Goal: Task Accomplishment & Management: Use online tool/utility

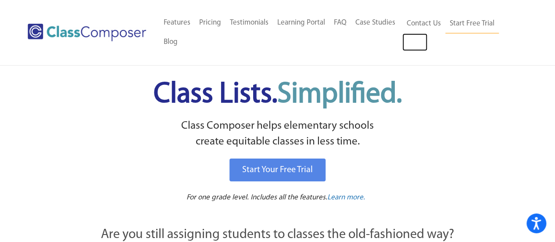
click at [419, 47] on link "Log In" at bounding box center [415, 42] width 25 height 18
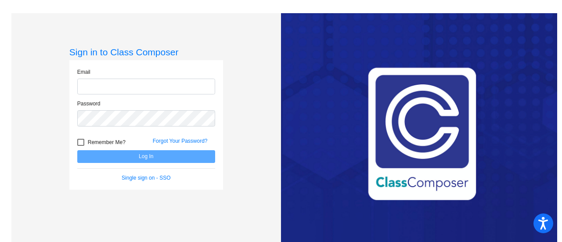
type input "[EMAIL_ADDRESS][DOMAIN_NAME]"
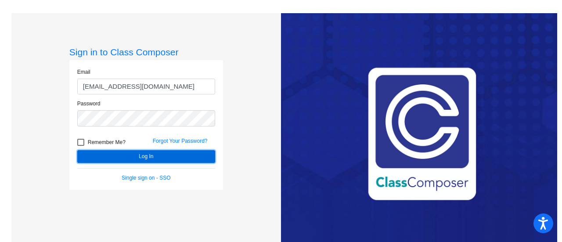
click at [204, 158] on button "Log In" at bounding box center [146, 156] width 138 height 13
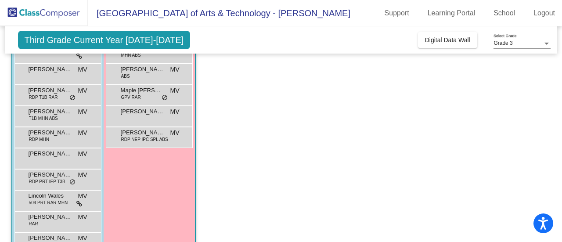
scroll to position [205, 0]
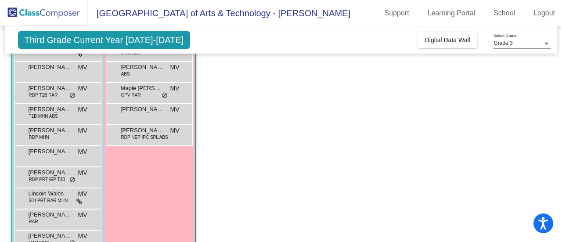
click at [53, 194] on span "Lincoln Wales" at bounding box center [51, 193] width 44 height 9
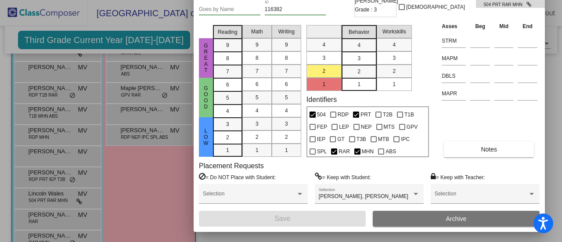
drag, startPoint x: 479, startPoint y: 14, endPoint x: 469, endPoint y: -35, distance: 49.9
click at [469, 0] on html "Accessibility Screen-Reader Guide, Feedback, and Issue Reporting | New window L…" at bounding box center [281, 121] width 562 height 242
